Goal: Transaction & Acquisition: Purchase product/service

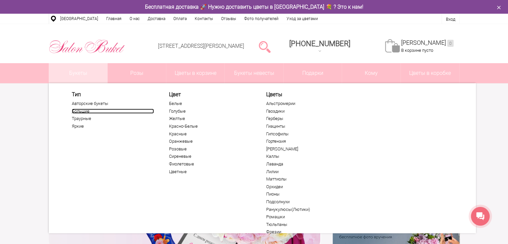
click at [82, 110] on link "Большие" at bounding box center [113, 111] width 82 height 5
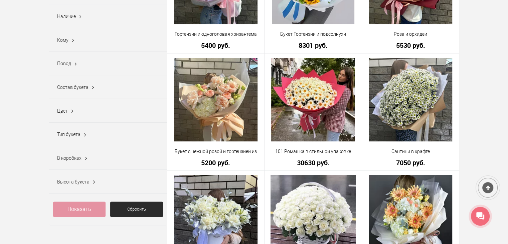
scroll to position [16, 0]
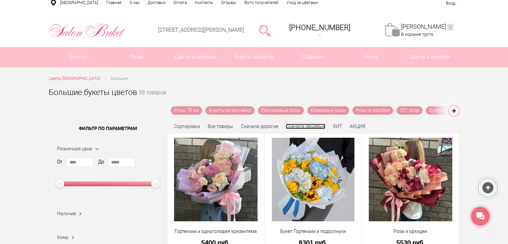
click at [316, 126] on link "Сначала дешевые" at bounding box center [305, 126] width 39 height 5
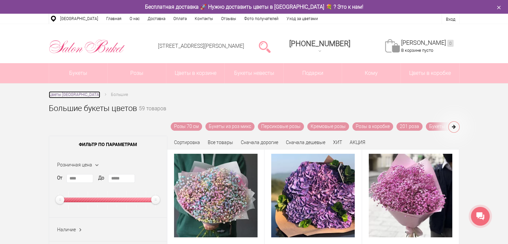
click at [75, 94] on span "Цветы Нижний Новгород" at bounding box center [74, 94] width 51 height 5
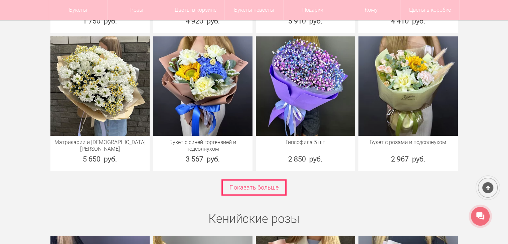
scroll to position [970, 0]
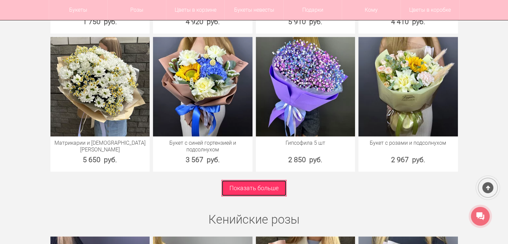
click at [251, 180] on link "Показать больше" at bounding box center [254, 188] width 65 height 16
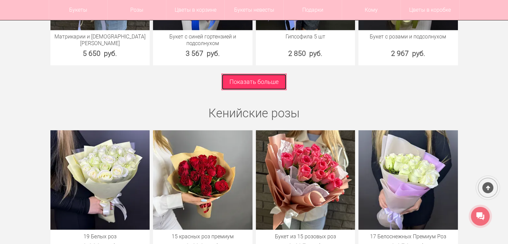
scroll to position [1077, 0]
